Goal: Task Accomplishment & Management: Use online tool/utility

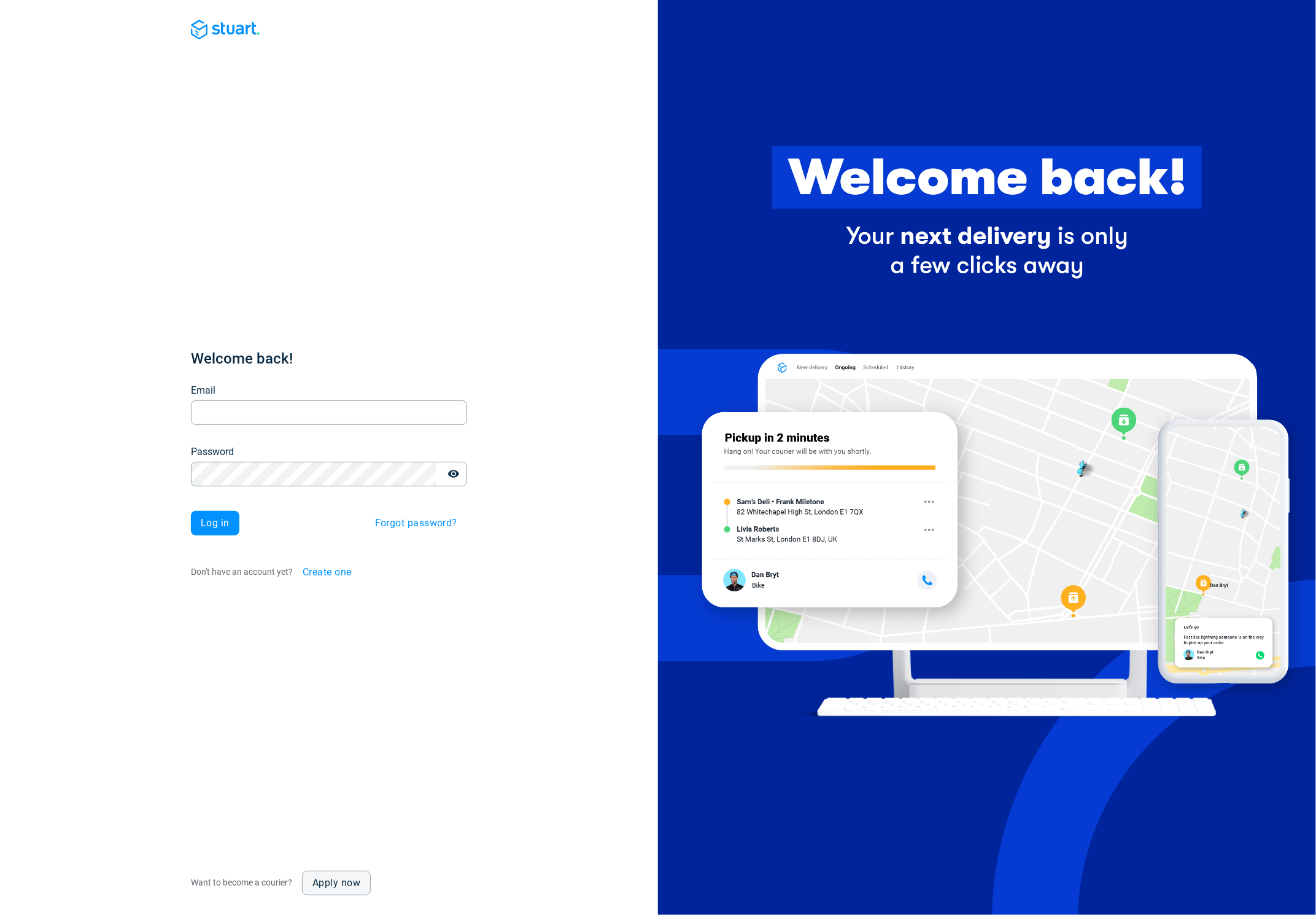
click at [336, 420] on input "Email" at bounding box center [329, 413] width 276 height 24
type input "[PERSON_NAME][EMAIL_ADDRESS][PERSON_NAME][DOMAIN_NAME]"
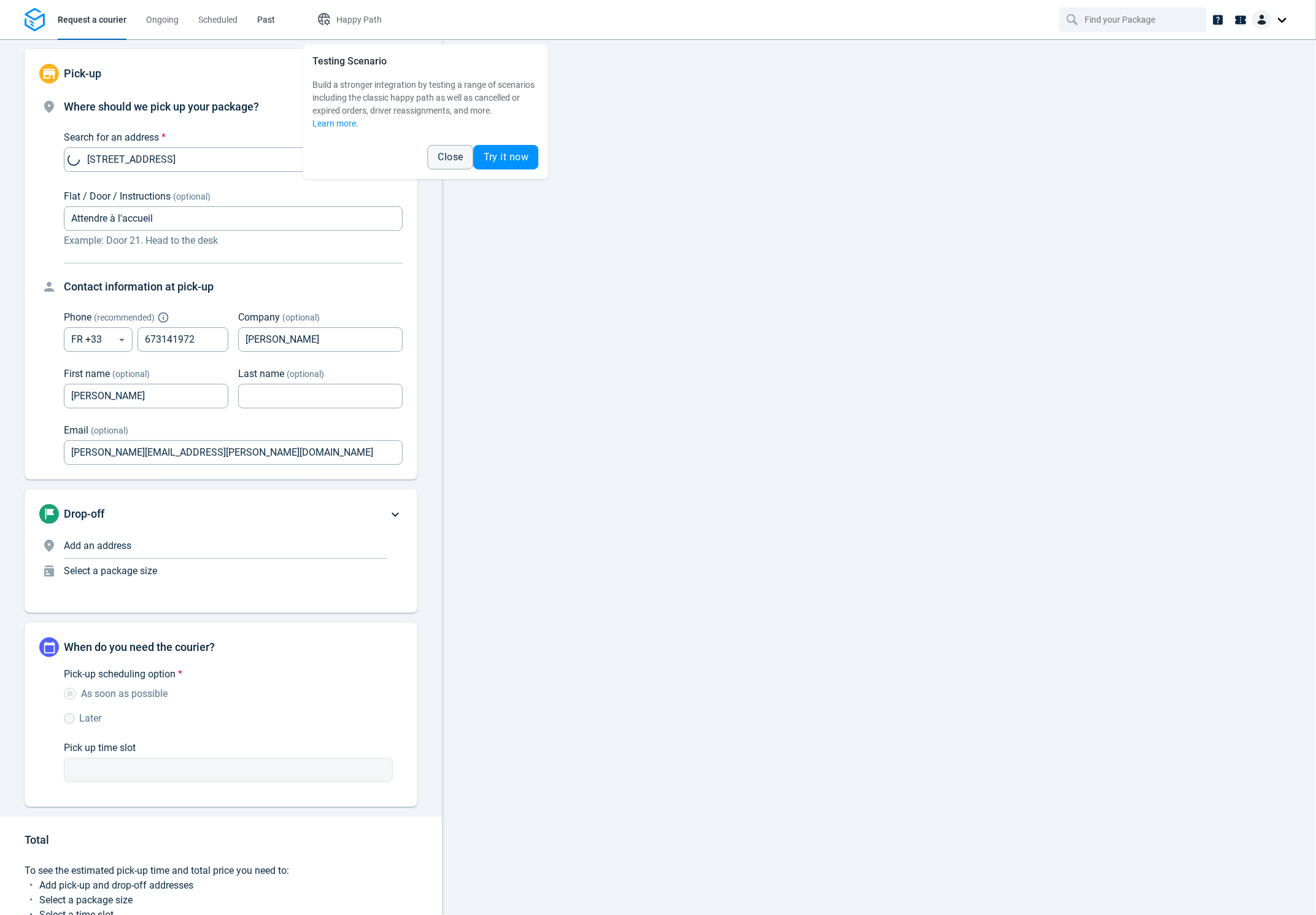
click at [265, 21] on span "Past" at bounding box center [266, 19] width 18 height 10
